Goal: Task Accomplishment & Management: Manage account settings

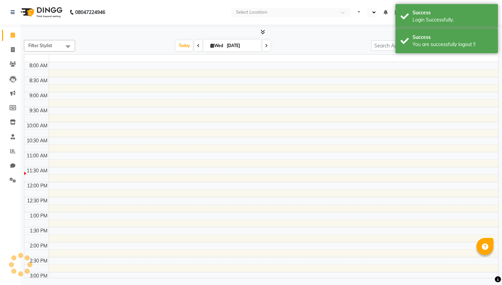
select select "en"
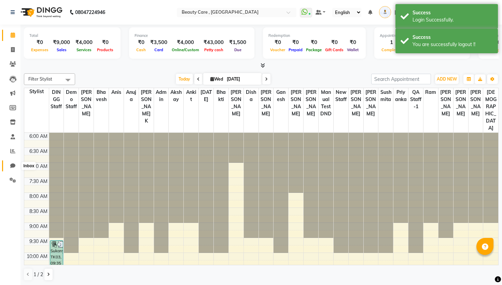
click at [10, 164] on icon at bounding box center [12, 165] width 5 height 5
select select "100"
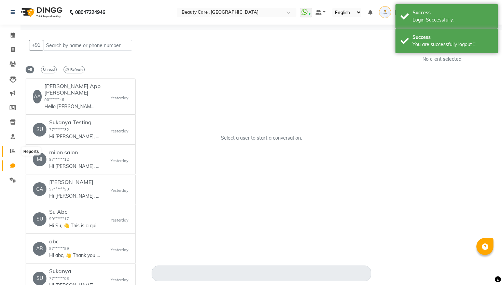
click at [12, 151] on icon at bounding box center [12, 151] width 5 height 5
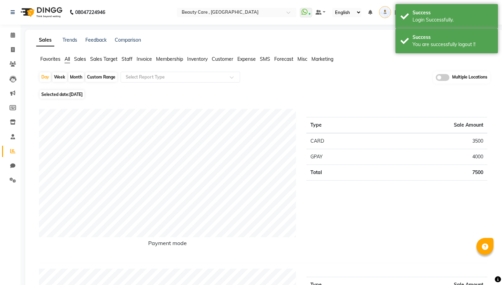
click at [124, 60] on span "Staff" at bounding box center [127, 59] width 11 height 6
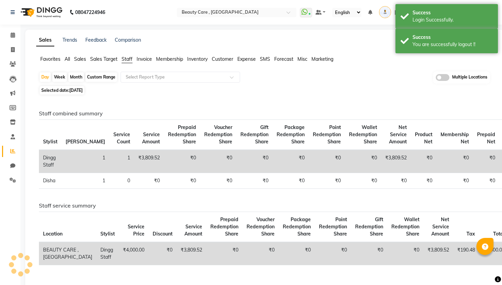
click at [139, 69] on app-reports "Favorites All Sales Sales Target Staff Invoice Membership Inventory Customer Ex…" at bounding box center [264, 174] width 465 height 237
click at [139, 74] on input "text" at bounding box center [173, 77] width 98 height 7
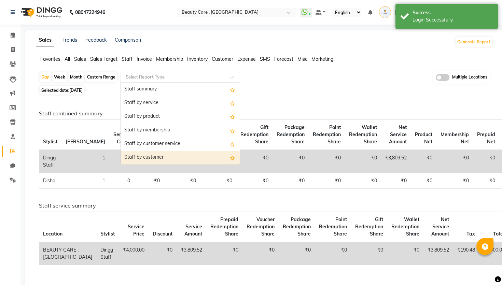
click at [154, 154] on div "Staff by customer" at bounding box center [180, 158] width 119 height 14
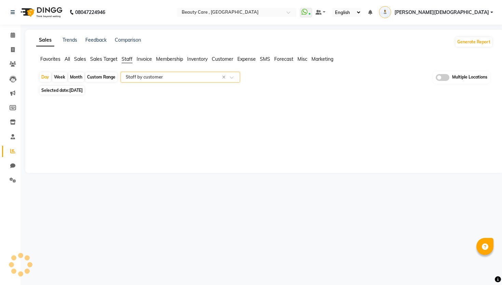
select select "csv"
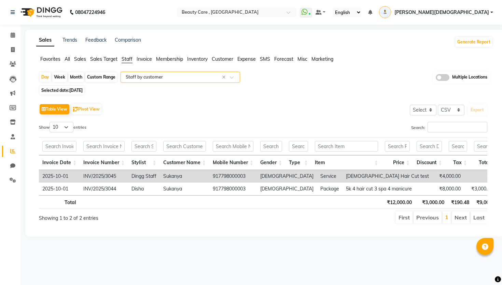
click at [183, 76] on input "text" at bounding box center [173, 77] width 98 height 7
type input "re"
click at [65, 58] on span "All" at bounding box center [67, 59] width 5 height 6
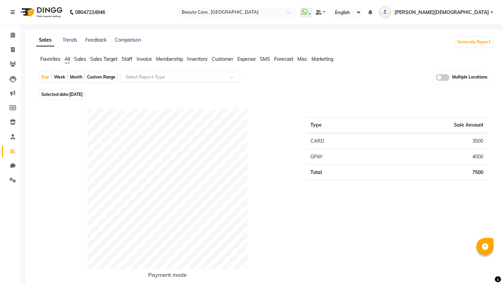
click at [150, 74] on input "text" at bounding box center [173, 77] width 98 height 7
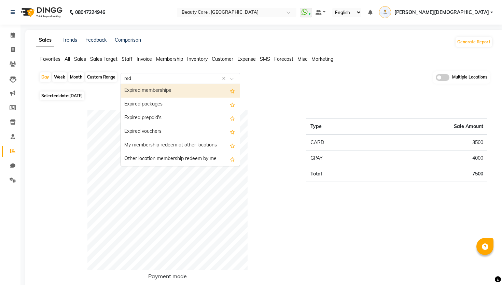
type input "rede"
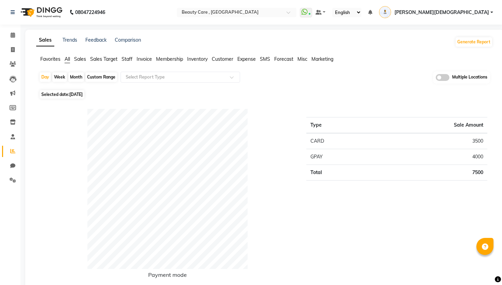
click at [83, 58] on span "Sales" at bounding box center [80, 59] width 12 height 6
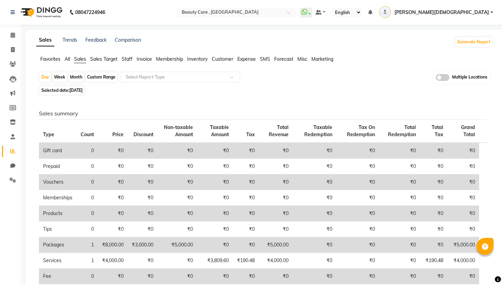
click at [162, 67] on div "Favorites All Sales Sales Target Staff Invoice Membership Inventory Customer Ex…" at bounding box center [264, 62] width 467 height 13
click at [162, 73] on div "Select Report Type" at bounding box center [181, 77] width 120 height 11
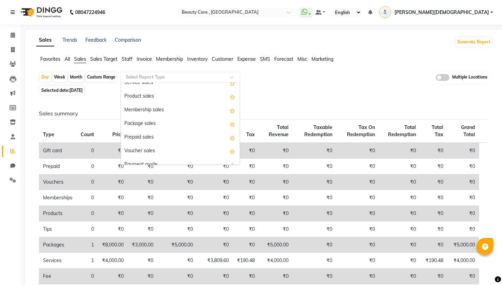
scroll to position [47, 0]
click at [275, 98] on div "Sales summary Type Count Price Discount Non-taxable Amount Taxable Amount Tax T…" at bounding box center [263, 236] width 460 height 278
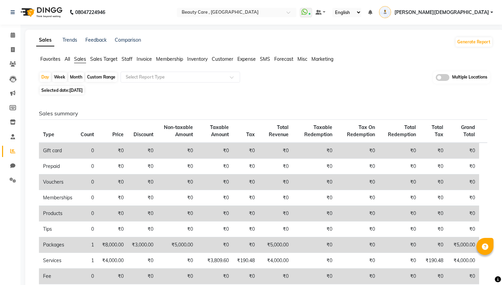
click at [127, 55] on div "Sales Trends Feedback Comparison Generate Report Favorites All Sales Sales Targ…" at bounding box center [264, 206] width 479 height 352
click at [131, 59] on span "Staff" at bounding box center [127, 59] width 11 height 6
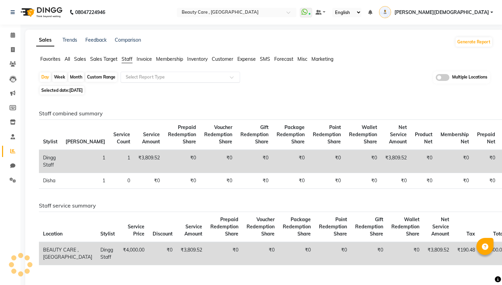
click at [165, 78] on input "text" at bounding box center [173, 77] width 98 height 7
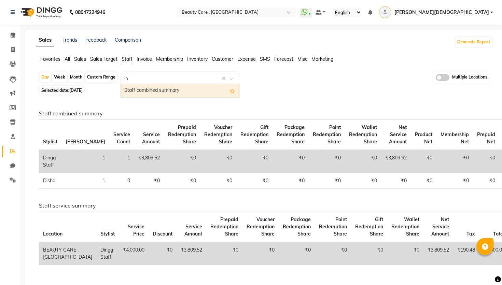
type input "i"
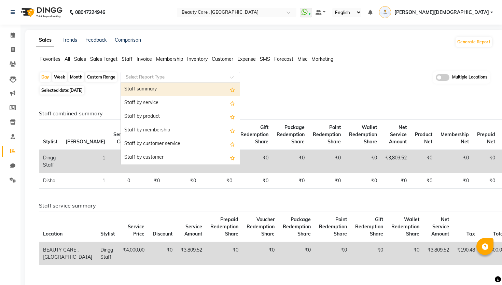
click at [68, 55] on div "Sales Trends Feedback Comparison Generate Report Favorites All Sales Sales Targ…" at bounding box center [264, 212] width 479 height 364
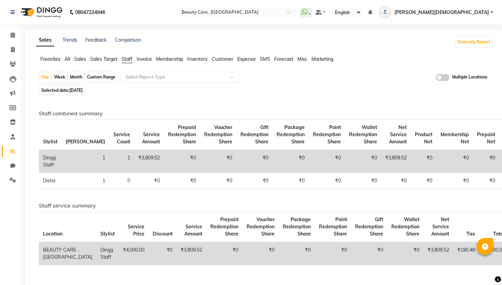
click at [68, 59] on span "All" at bounding box center [67, 59] width 5 height 6
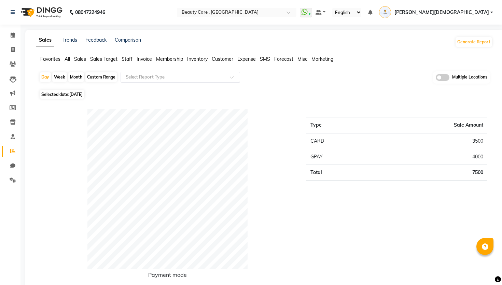
click at [189, 75] on input "text" at bounding box center [173, 77] width 98 height 7
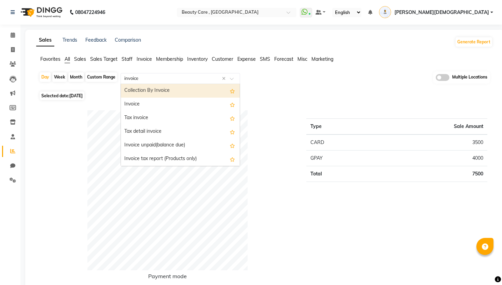
type input "invoice i"
click at [184, 86] on div "Invoice Item wise" at bounding box center [180, 91] width 119 height 14
select select "csv"
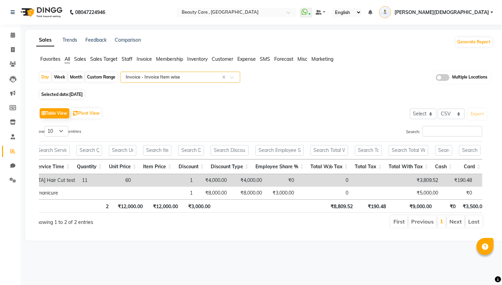
scroll to position [0, 894]
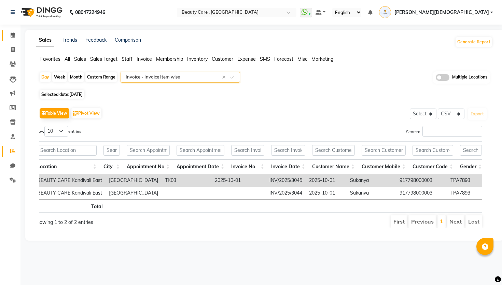
click at [12, 39] on link "Calendar" at bounding box center [10, 35] width 16 height 11
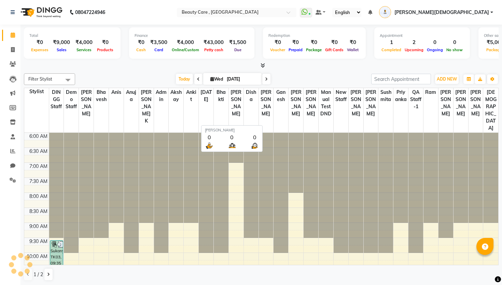
scroll to position [0, 0]
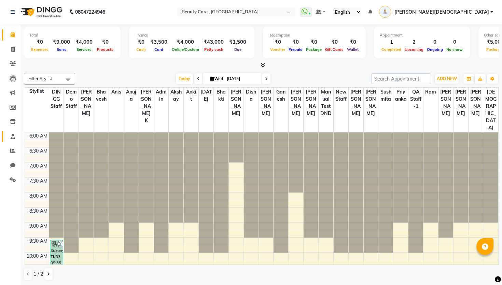
click at [2, 131] on link "Staff" at bounding box center [10, 136] width 16 height 11
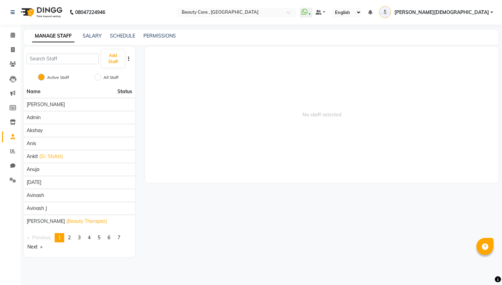
click at [59, 50] on div "Add Staff" at bounding box center [79, 58] width 111 height 25
click at [59, 52] on div "Add Staff" at bounding box center [79, 58] width 111 height 25
click at [60, 57] on input "text" at bounding box center [63, 59] width 72 height 11
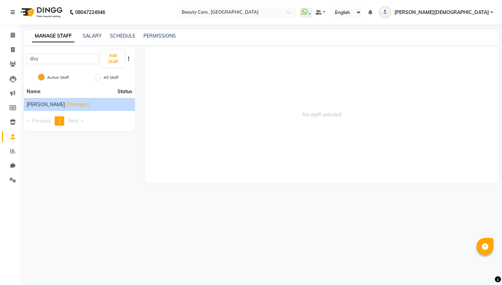
click at [55, 99] on li "[PERSON_NAME] (Therapist)" at bounding box center [79, 104] width 111 height 13
click at [66, 105] on span "(Therapist)" at bounding box center [78, 104] width 24 height 7
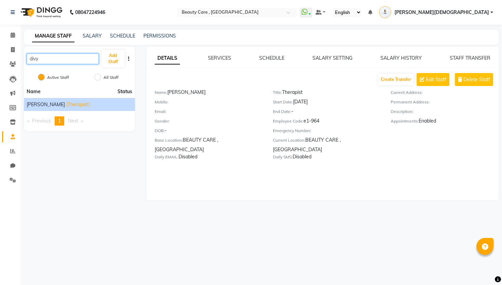
click at [67, 59] on input "divy" at bounding box center [63, 59] width 72 height 11
type input "d"
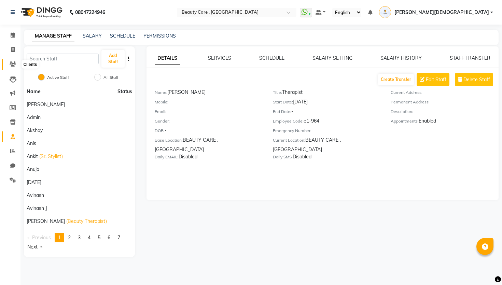
click at [11, 62] on icon at bounding box center [13, 64] width 6 height 5
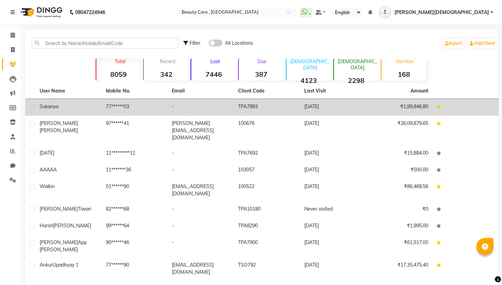
click at [73, 106] on div "Sukanya" at bounding box center [69, 106] width 58 height 7
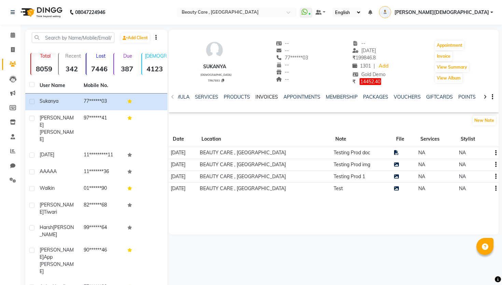
scroll to position [0, 132]
click at [492, 97] on icon "button" at bounding box center [492, 97] width 1 height 0
click at [465, 103] on div "Manage Tabs" at bounding box center [466, 101] width 31 height 9
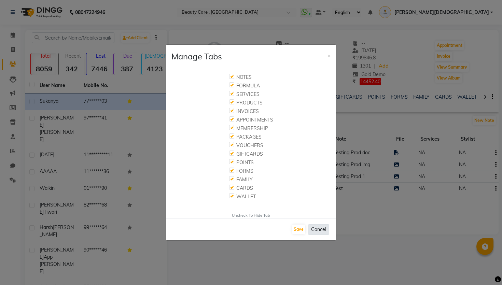
click at [316, 231] on button "Cancel" at bounding box center [318, 230] width 21 height 11
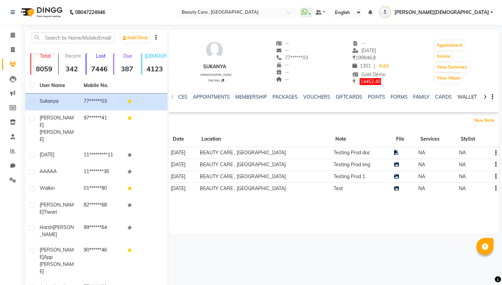
click at [460, 98] on link "WALLET" at bounding box center [467, 97] width 19 height 6
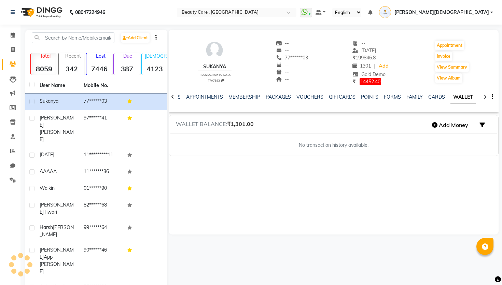
scroll to position [0, 58]
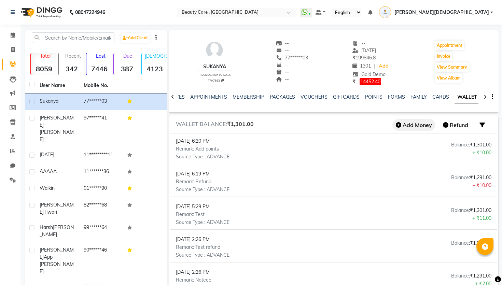
click at [411, 126] on button "Add Money" at bounding box center [414, 125] width 43 height 12
